Goal: Information Seeking & Learning: Check status

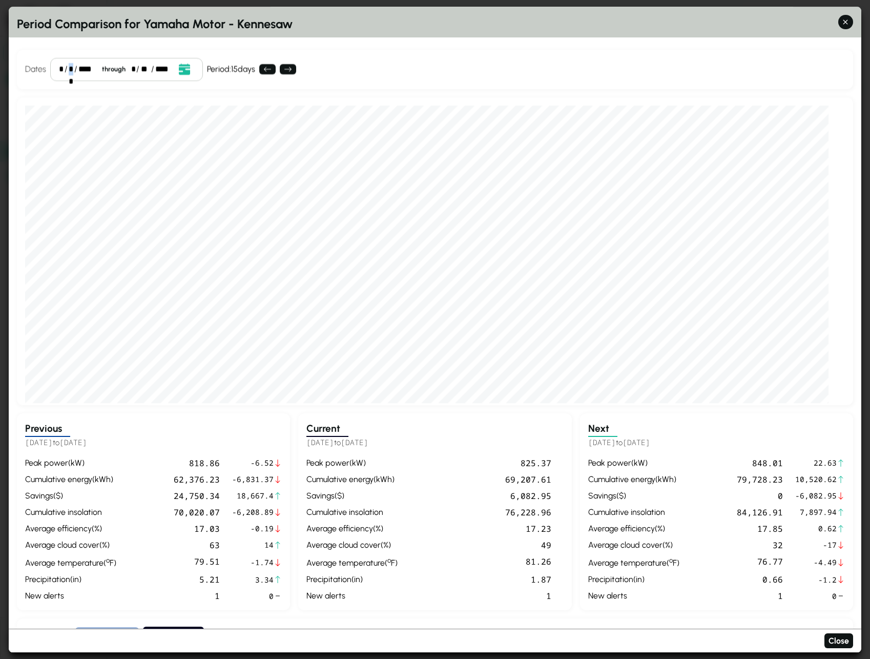
click at [71, 70] on div "**" at bounding box center [71, 69] width 4 height 12
click at [61, 69] on div "*" at bounding box center [61, 69] width 4 height 12
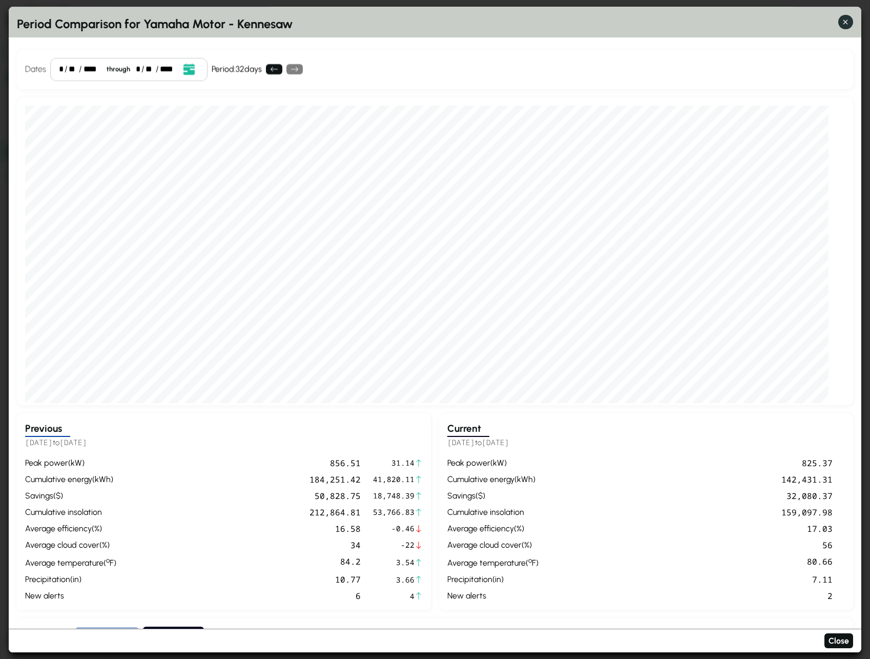
click at [850, 22] on icon "button" at bounding box center [846, 22] width 11 height 11
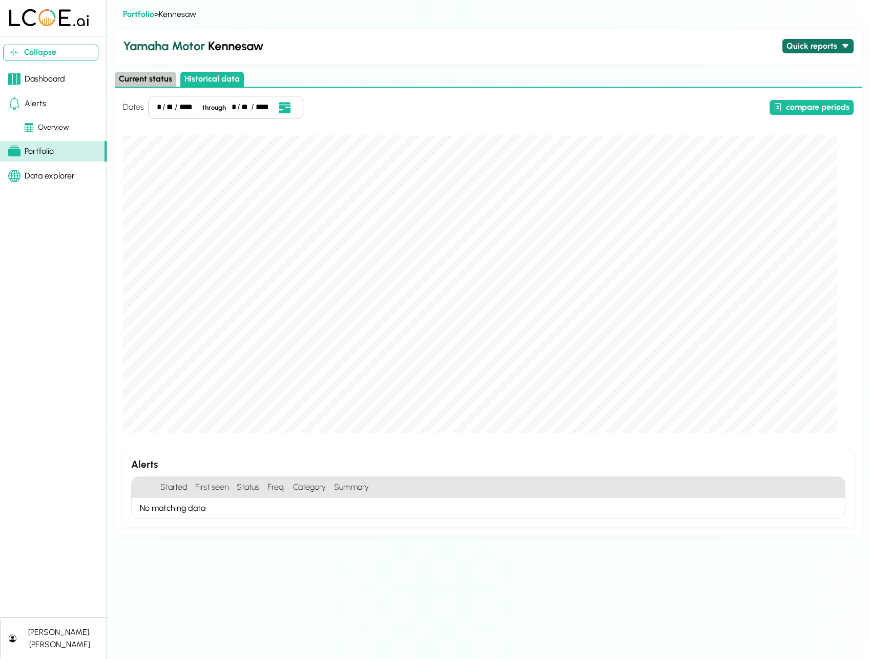
click at [811, 52] on button "Quick reports" at bounding box center [818, 46] width 71 height 15
click at [778, 97] on button "Executive report - current service year" at bounding box center [791, 99] width 148 height 15
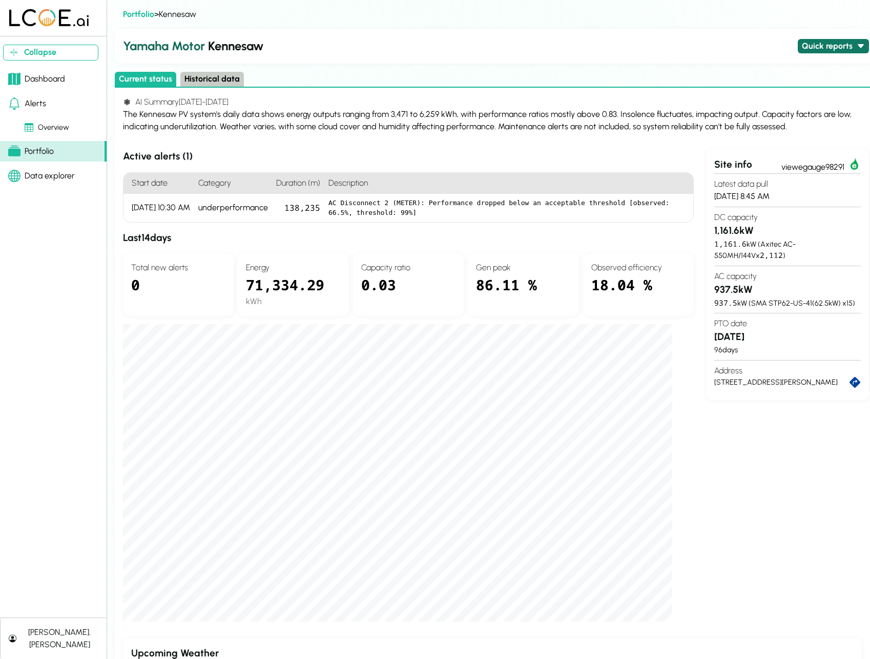
click at [815, 47] on button "Quick reports" at bounding box center [833, 46] width 71 height 15
click at [792, 97] on button "Executive report - current service year" at bounding box center [791, 99] width 148 height 15
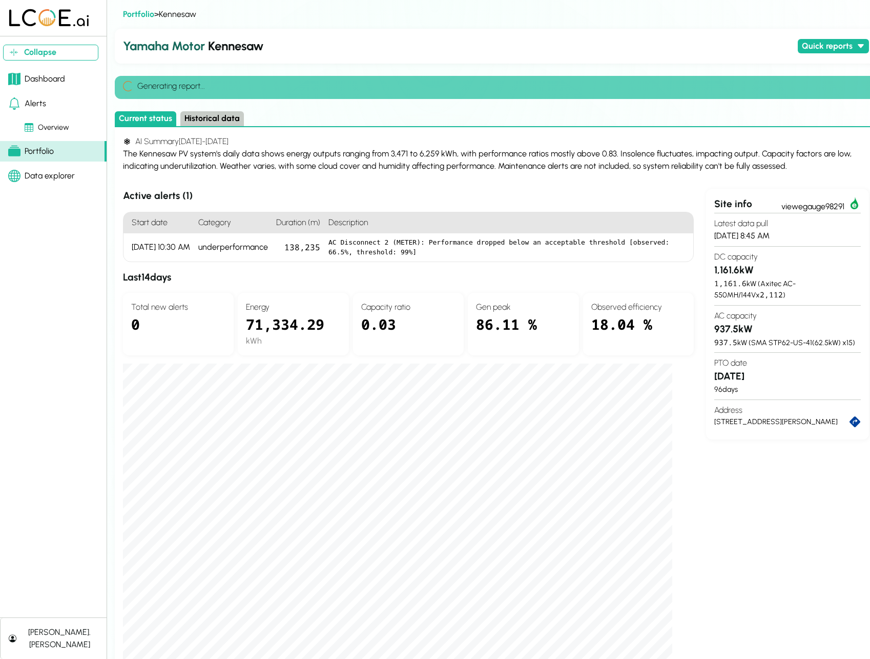
click at [222, 120] on button "Historical data" at bounding box center [212, 118] width 64 height 15
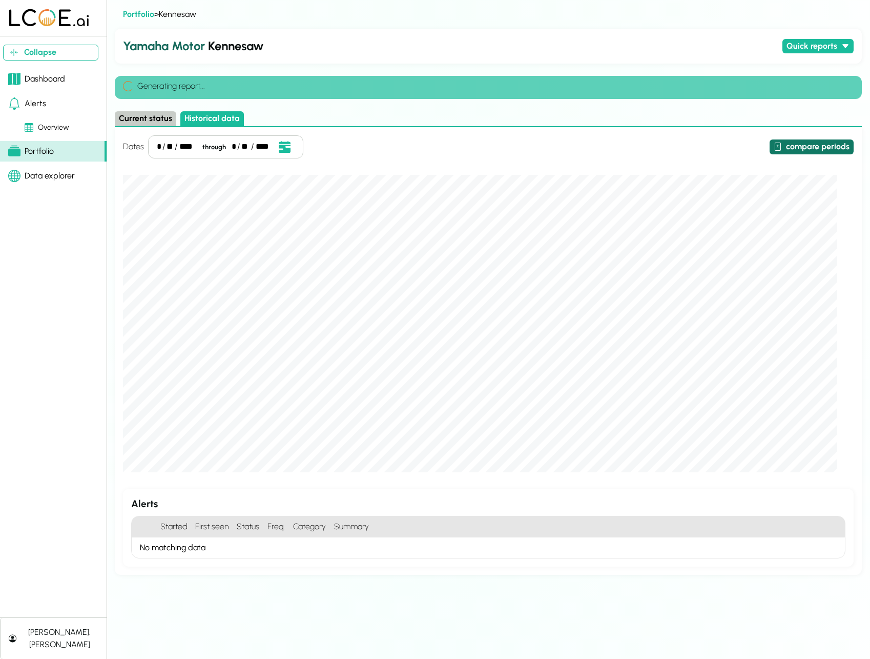
click at [808, 144] on button "compare periods" at bounding box center [812, 146] width 84 height 15
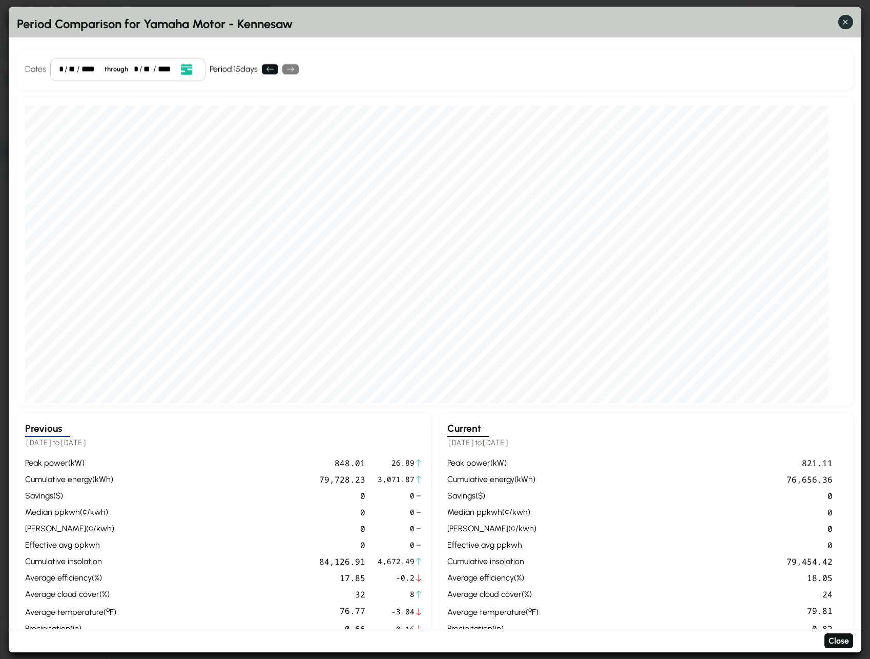
click at [846, 23] on icon "button" at bounding box center [846, 22] width 11 height 11
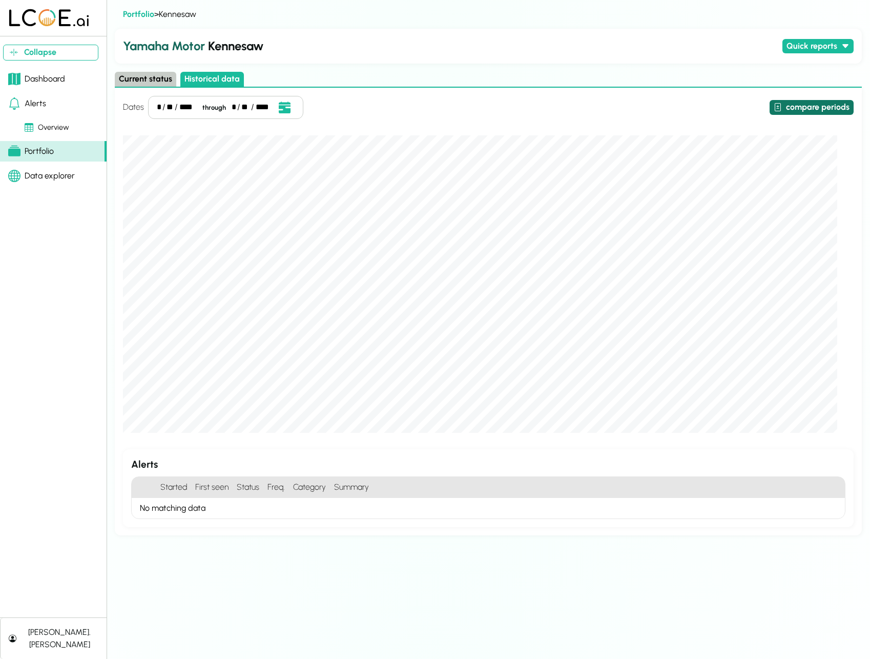
click at [840, 106] on button "compare periods" at bounding box center [812, 107] width 84 height 15
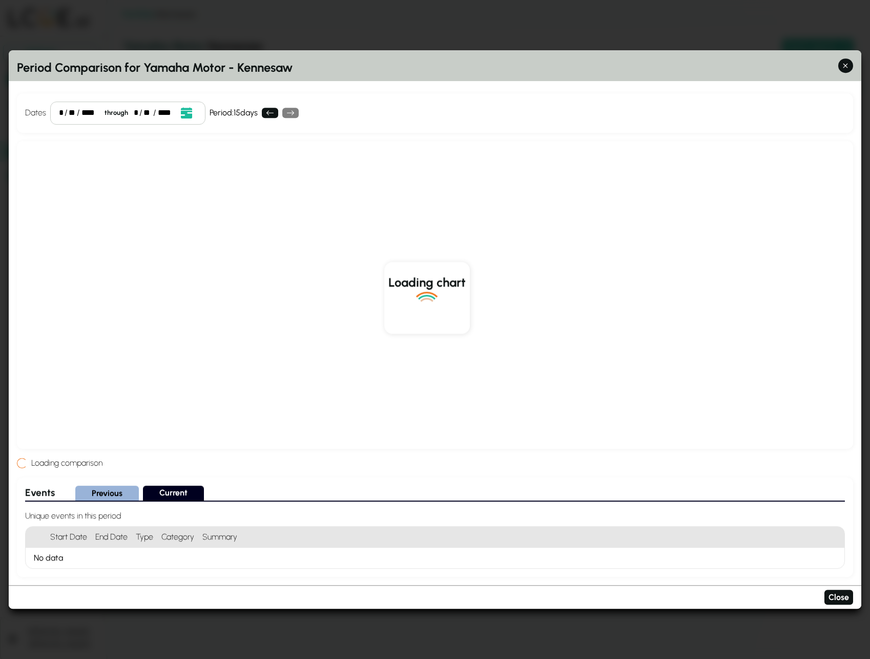
click at [60, 113] on div "*" at bounding box center [61, 113] width 4 height 12
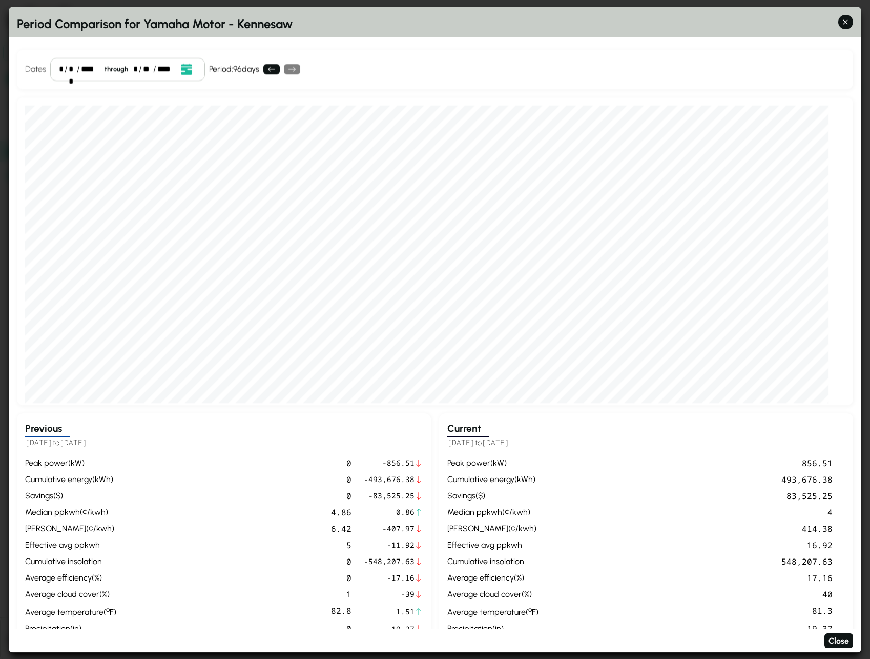
click at [132, 71] on div "* / ** / **** through * / ** / ****" at bounding box center [127, 69] width 155 height 23
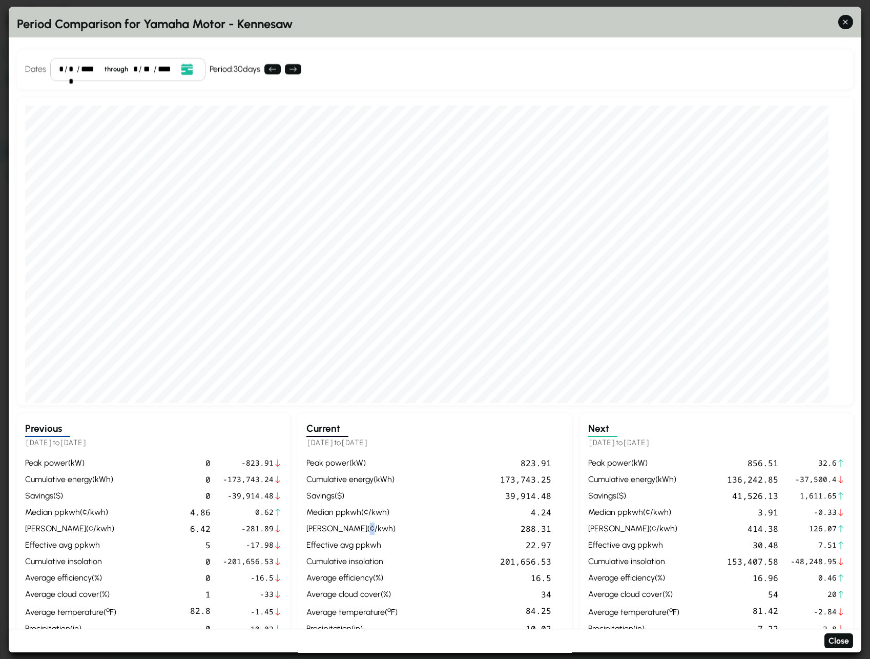
click at [357, 528] on div "max ppkwh ( ¢/kwh )" at bounding box center [352, 528] width 91 height 12
copy div "¢"
